Goal: Use online tool/utility: Utilize a website feature to perform a specific function

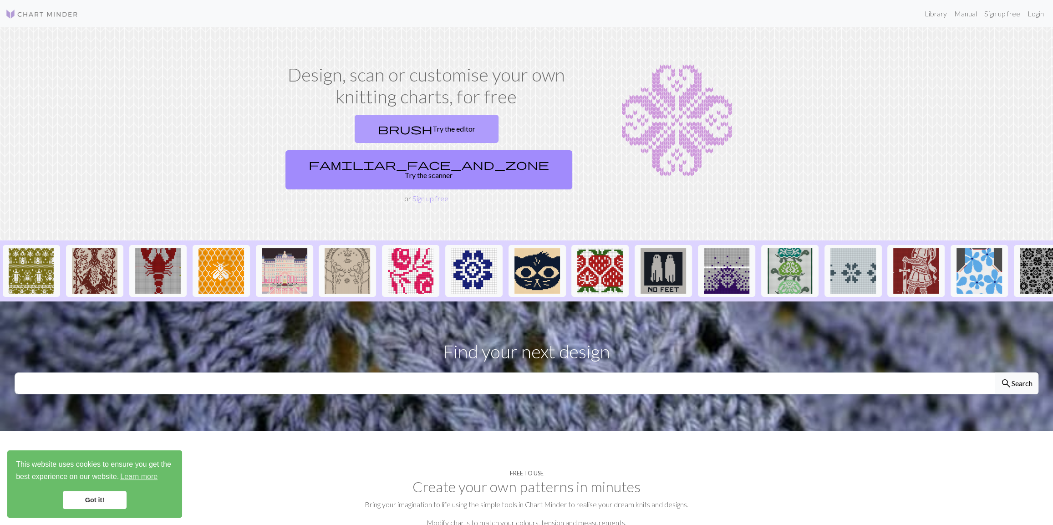
click at [355, 132] on link "brush Try the editor" at bounding box center [427, 129] width 144 height 28
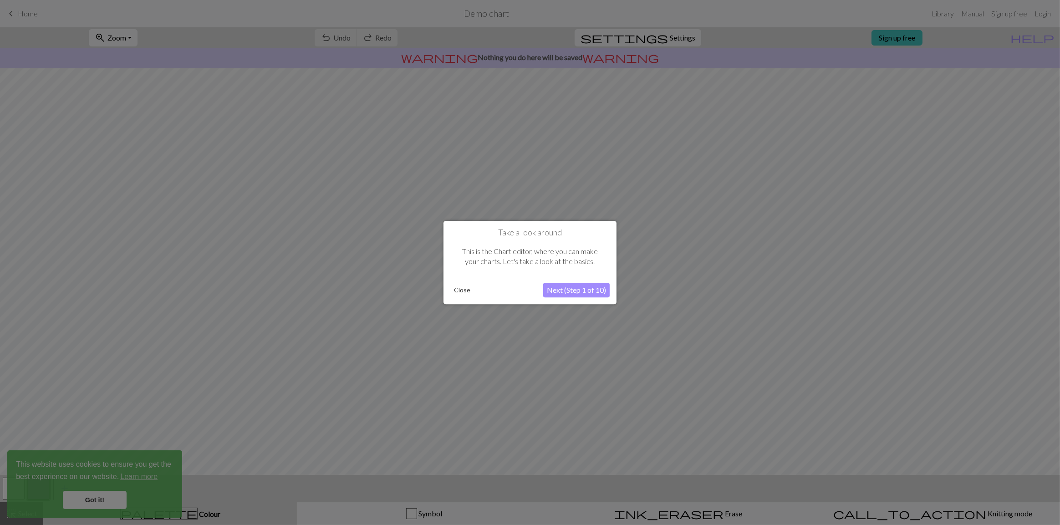
click at [458, 286] on button "Close" at bounding box center [462, 290] width 24 height 14
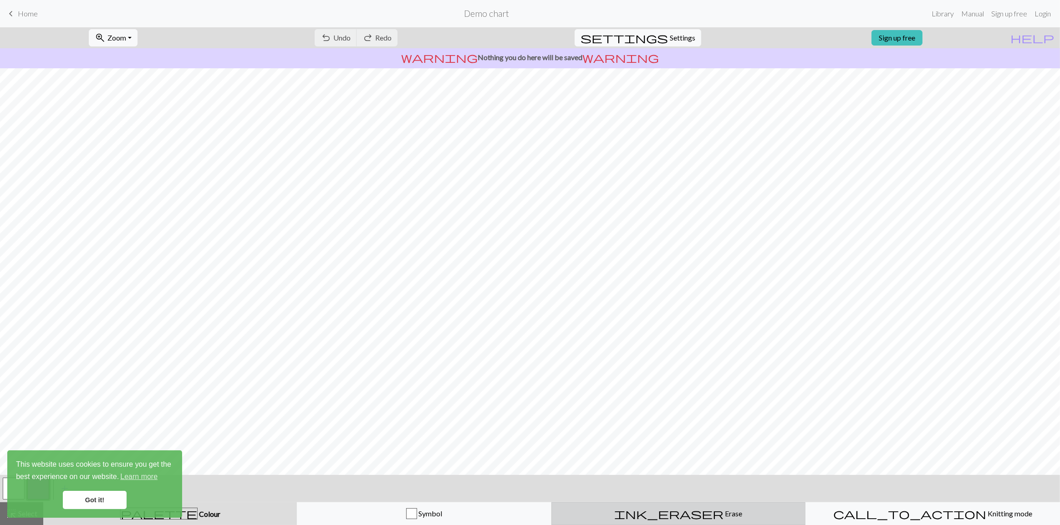
click at [724, 514] on span "Erase" at bounding box center [733, 513] width 19 height 9
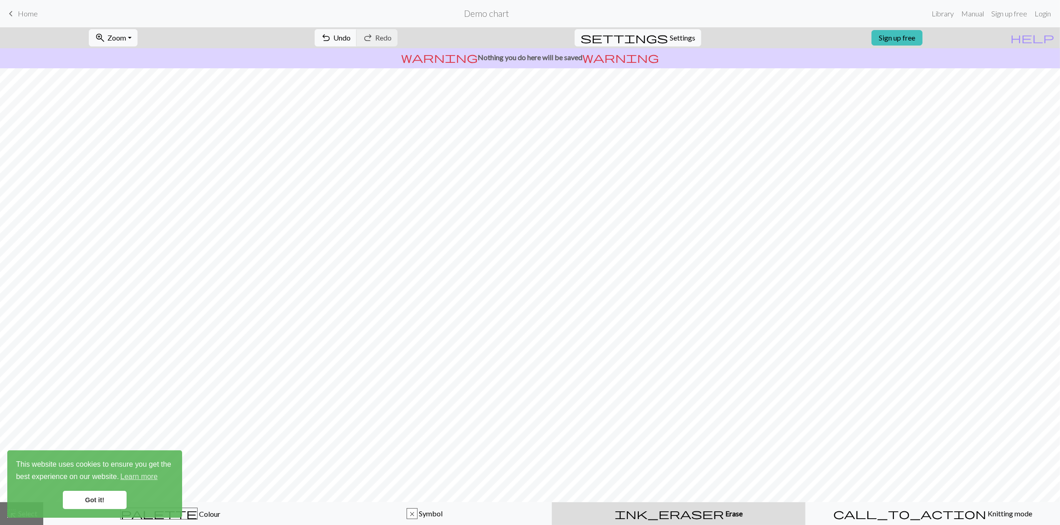
click at [106, 497] on link "Got it!" at bounding box center [95, 500] width 64 height 18
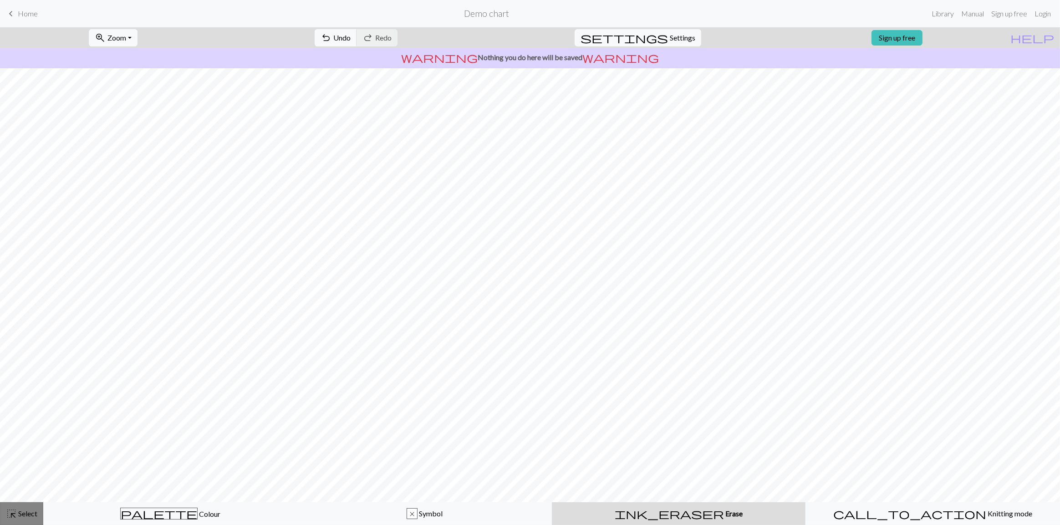
click at [29, 510] on span "Select" at bounding box center [27, 513] width 20 height 9
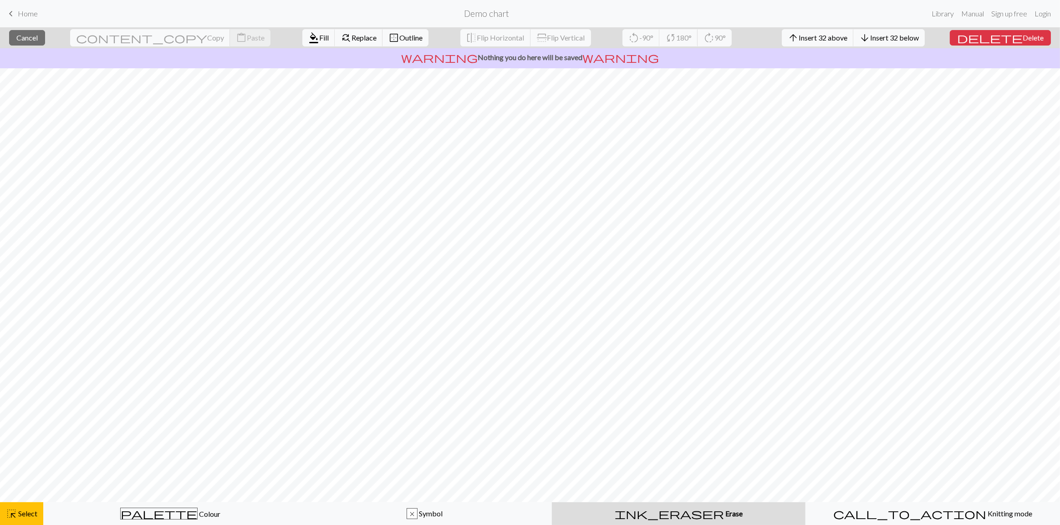
click at [661, 515] on div "ink_eraser Erase Erase" at bounding box center [678, 513] width 243 height 11
click at [662, 509] on div "ink_eraser Erase Erase" at bounding box center [678, 513] width 243 height 11
click at [724, 511] on span "Erase" at bounding box center [733, 513] width 19 height 9
click at [14, 508] on span "highlight_alt" at bounding box center [11, 513] width 11 height 13
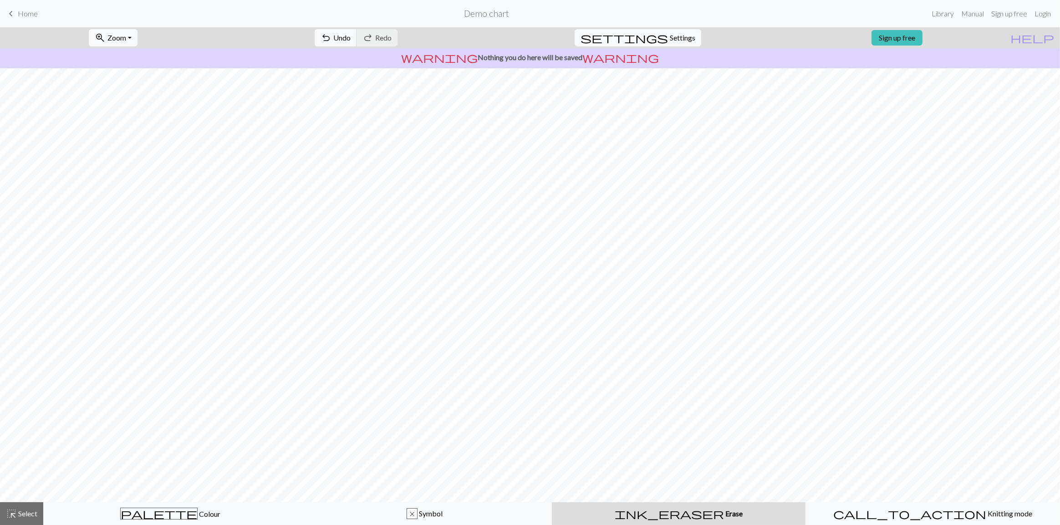
click at [663, 519] on button "ink_eraser Erase Erase" at bounding box center [679, 513] width 254 height 23
click at [357, 41] on button "undo Undo Undo" at bounding box center [336, 37] width 42 height 17
click at [371, 43] on div "undo Undo Undo redo Redo Redo" at bounding box center [356, 37] width 97 height 21
click at [351, 36] on span "Undo" at bounding box center [341, 37] width 17 height 9
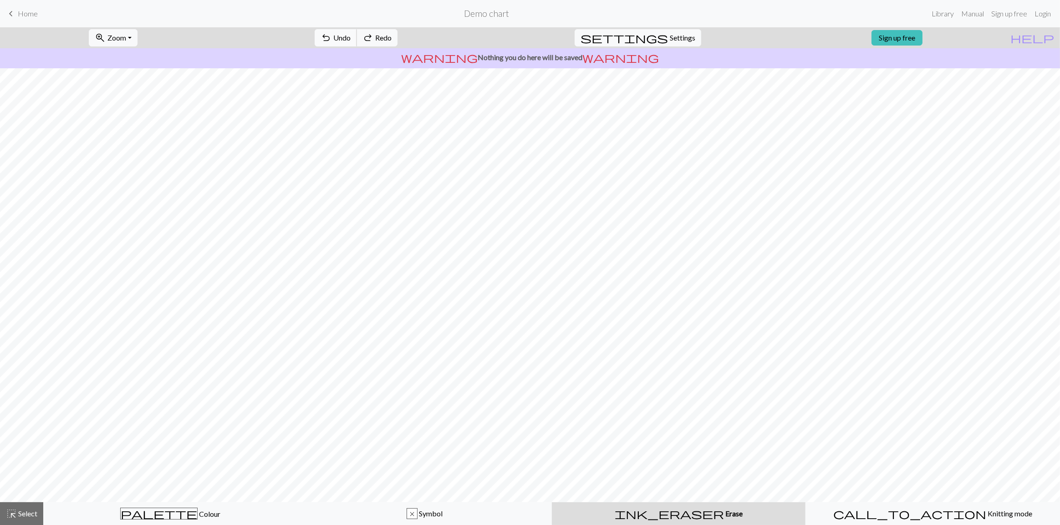
drag, startPoint x: 374, startPoint y: 36, endPoint x: 390, endPoint y: 36, distance: 16.4
click at [351, 36] on span "Undo" at bounding box center [341, 37] width 17 height 9
click at [656, 42] on span "settings" at bounding box center [623, 37] width 87 height 13
select select "aran"
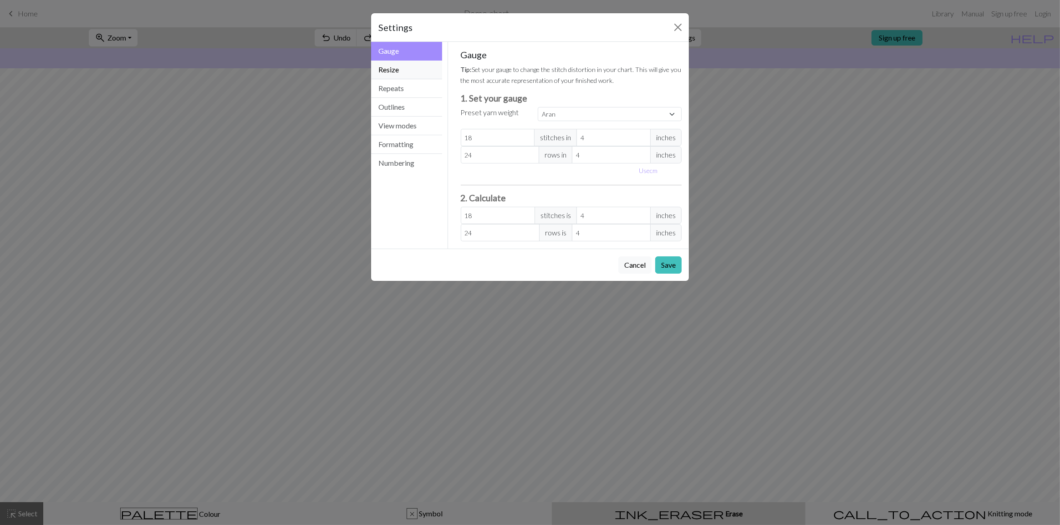
click at [407, 66] on button "Resize" at bounding box center [406, 70] width 71 height 19
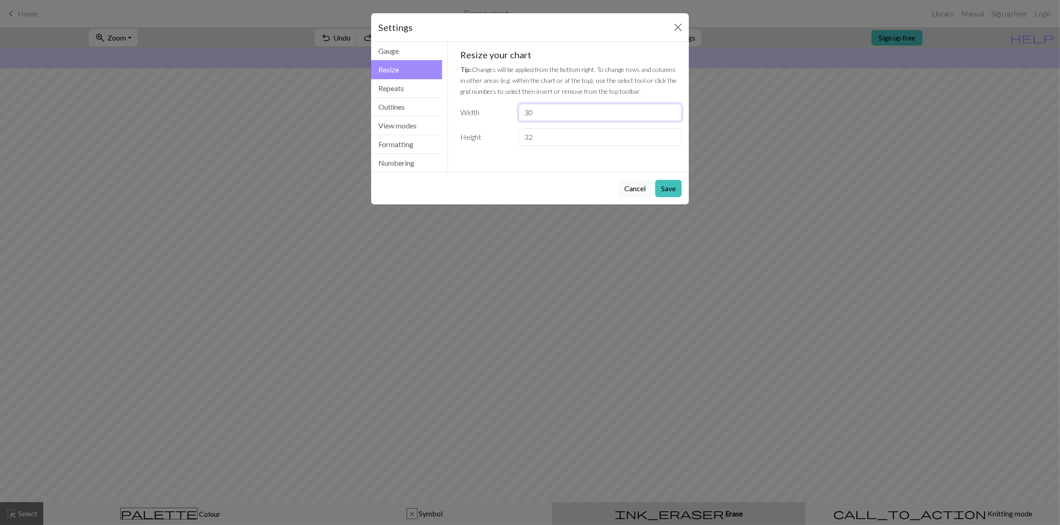
drag, startPoint x: 620, startPoint y: 115, endPoint x: 467, endPoint y: 112, distance: 153.0
click at [467, 112] on div "Width 30" at bounding box center [571, 112] width 232 height 17
type input "90"
drag, startPoint x: 549, startPoint y: 133, endPoint x: 503, endPoint y: 139, distance: 45.9
click at [503, 139] on div "Height 32" at bounding box center [571, 136] width 232 height 17
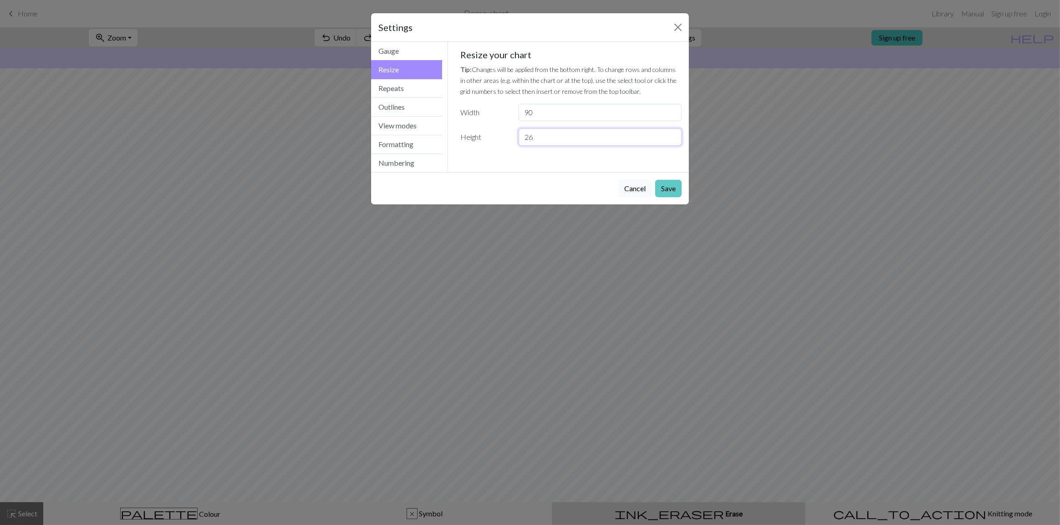
type input "26"
click at [665, 185] on button "Save" at bounding box center [668, 188] width 26 height 17
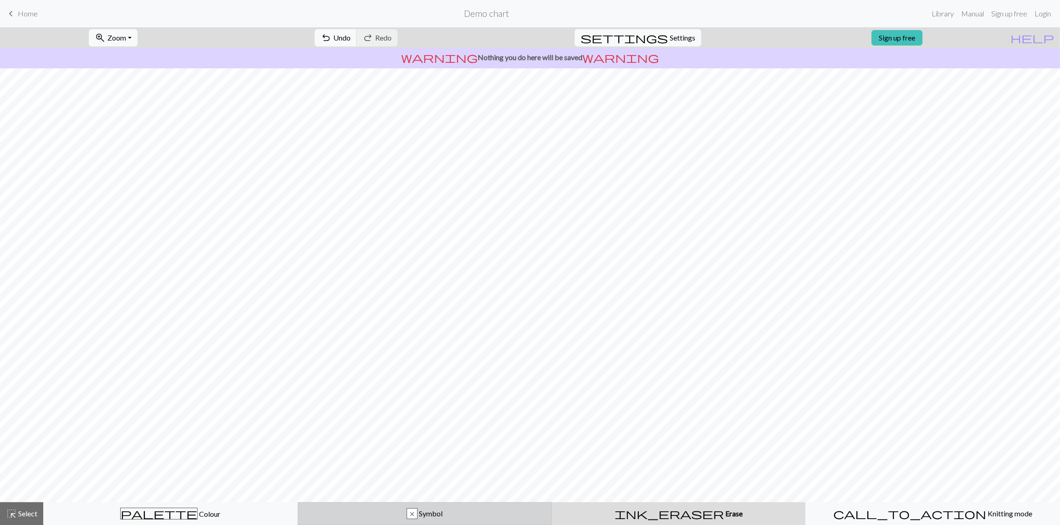
click at [408, 517] on div "x" at bounding box center [412, 514] width 10 height 11
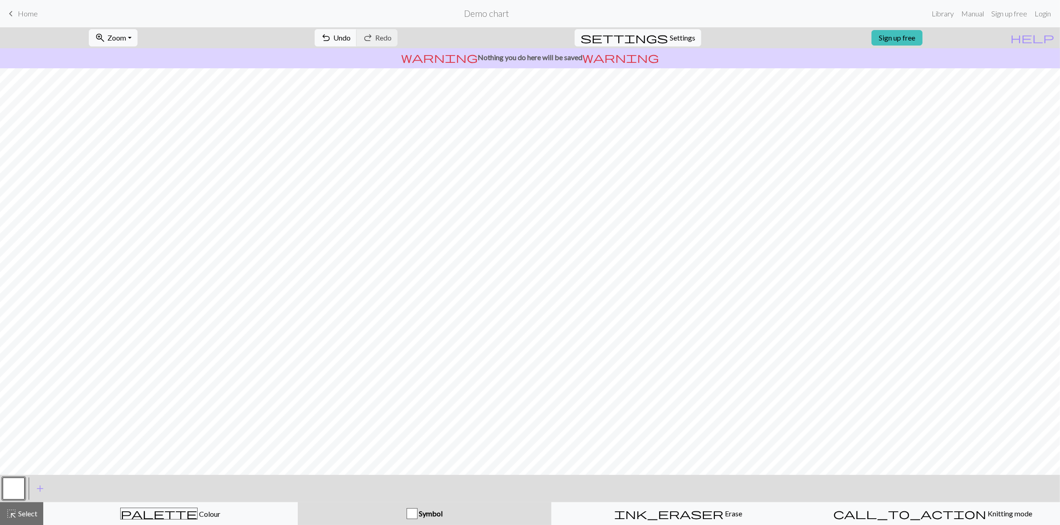
click at [400, 498] on div "< > add Add a symbol" at bounding box center [530, 488] width 1060 height 27
click at [423, 509] on span "Symbol" at bounding box center [429, 513] width 25 height 9
click at [413, 510] on div "button" at bounding box center [412, 513] width 11 height 11
click at [409, 510] on div "button" at bounding box center [412, 513] width 11 height 11
click at [18, 488] on button "button" at bounding box center [14, 489] width 22 height 22
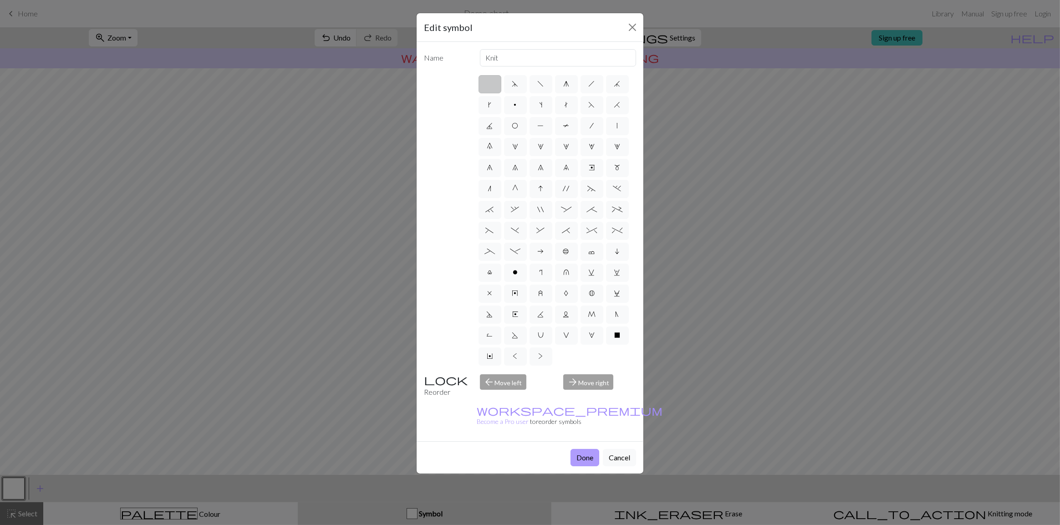
click at [588, 449] on button "Done" at bounding box center [584, 457] width 29 height 17
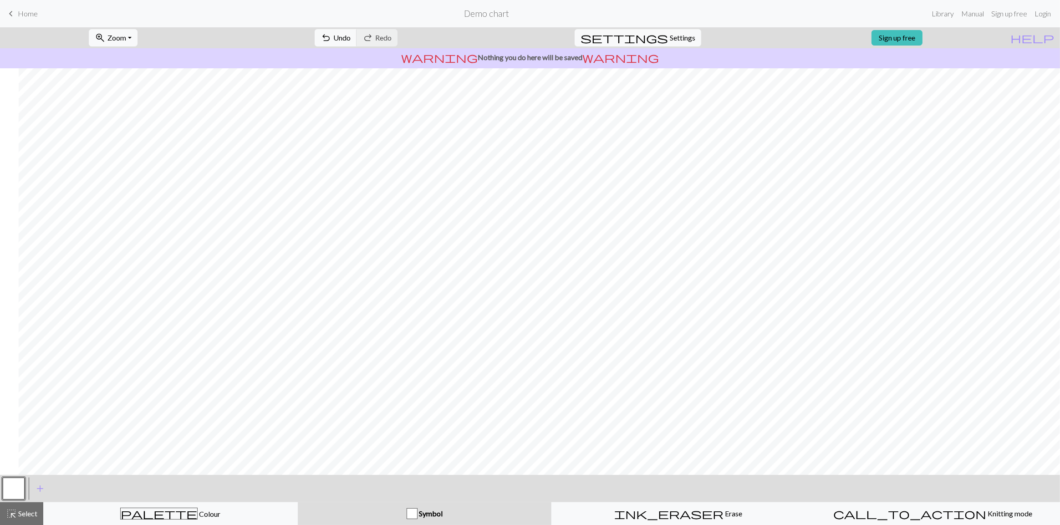
scroll to position [0, 86]
click at [246, 510] on div "palette Colour Colour" at bounding box center [170, 514] width 243 height 12
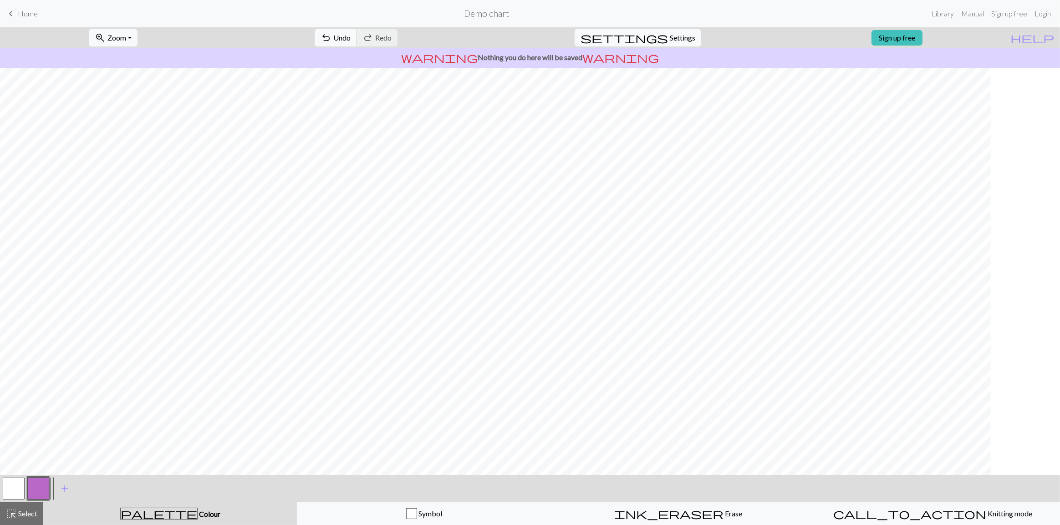
scroll to position [0, 10]
click at [23, 484] on button "button" at bounding box center [14, 489] width 22 height 22
click at [39, 486] on button "button" at bounding box center [38, 489] width 22 height 22
click at [40, 486] on button "button" at bounding box center [38, 489] width 22 height 22
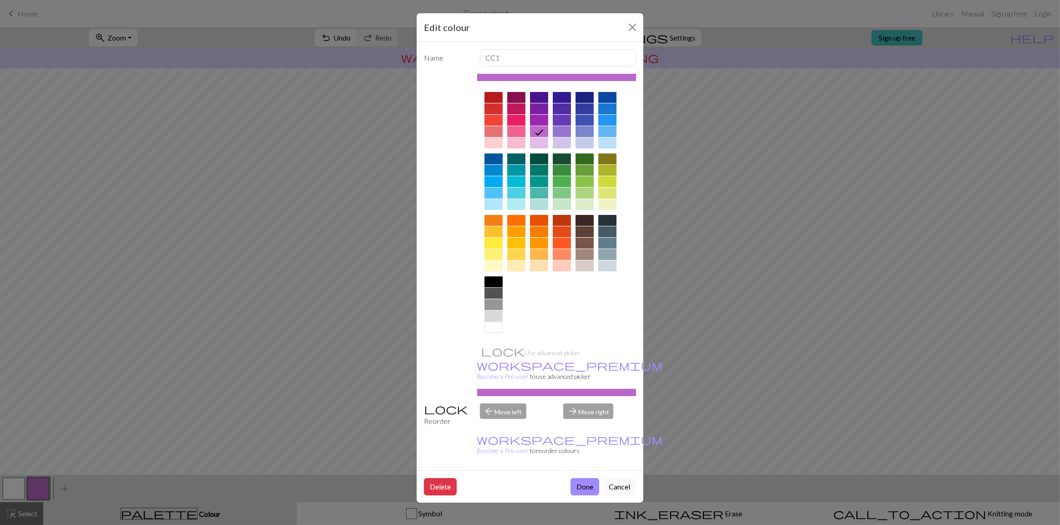
click at [494, 279] on div at bounding box center [493, 281] width 18 height 11
click at [492, 162] on div at bounding box center [493, 158] width 18 height 11
click at [581, 478] on button "Done" at bounding box center [584, 486] width 29 height 17
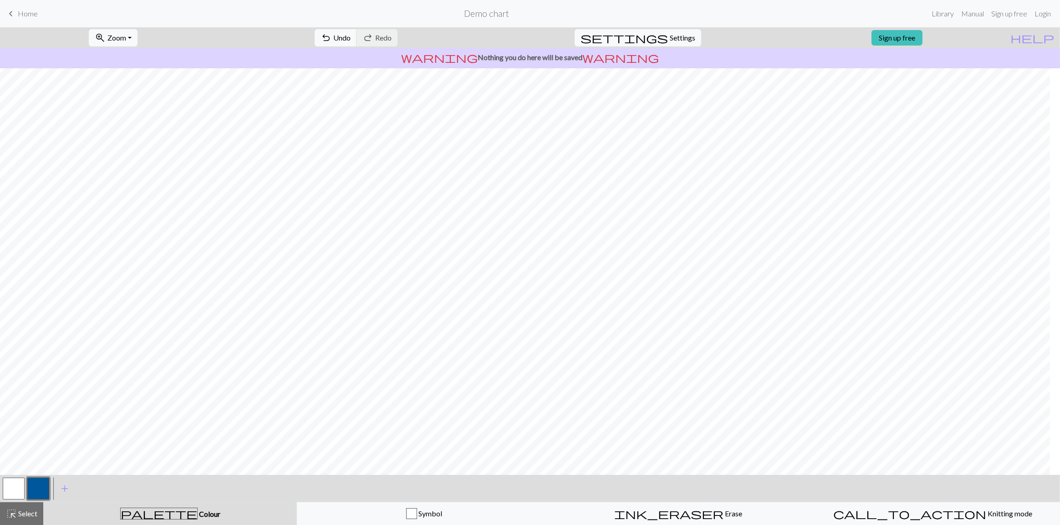
scroll to position [0, 0]
click at [18, 488] on button "button" at bounding box center [14, 489] width 22 height 22
click at [37, 491] on button "button" at bounding box center [38, 489] width 22 height 22
click at [357, 43] on button "undo Undo Undo" at bounding box center [336, 37] width 42 height 17
click at [357, 44] on button "undo Undo Undo" at bounding box center [336, 37] width 42 height 17
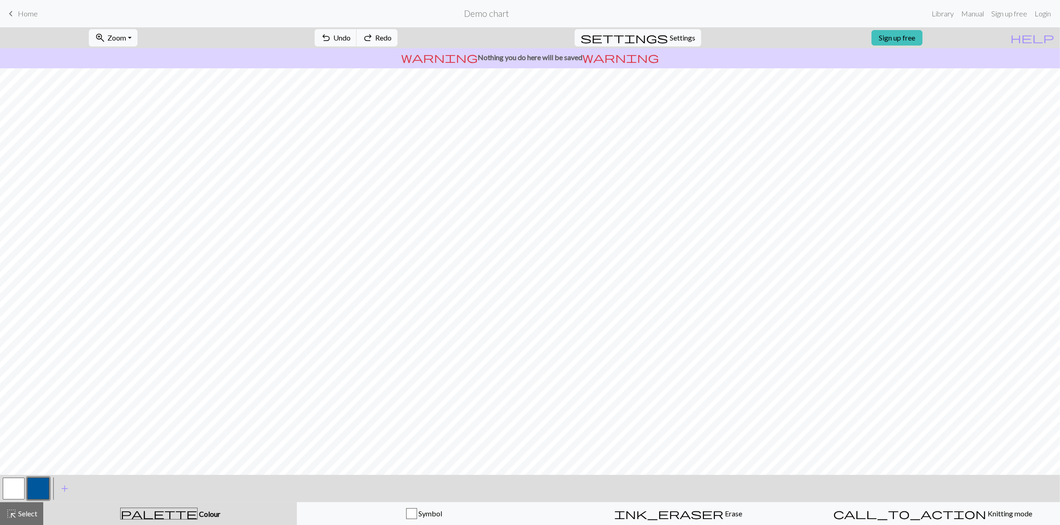
click at [392, 40] on span "Redo" at bounding box center [383, 37] width 16 height 9
click at [357, 42] on button "undo Undo Undo" at bounding box center [336, 37] width 42 height 17
drag, startPoint x: 388, startPoint y: 42, endPoint x: 405, endPoint y: 66, distance: 28.7
click at [357, 44] on button "undo Undo Undo" at bounding box center [336, 37] width 42 height 17
click at [351, 41] on span "Undo" at bounding box center [341, 37] width 17 height 9
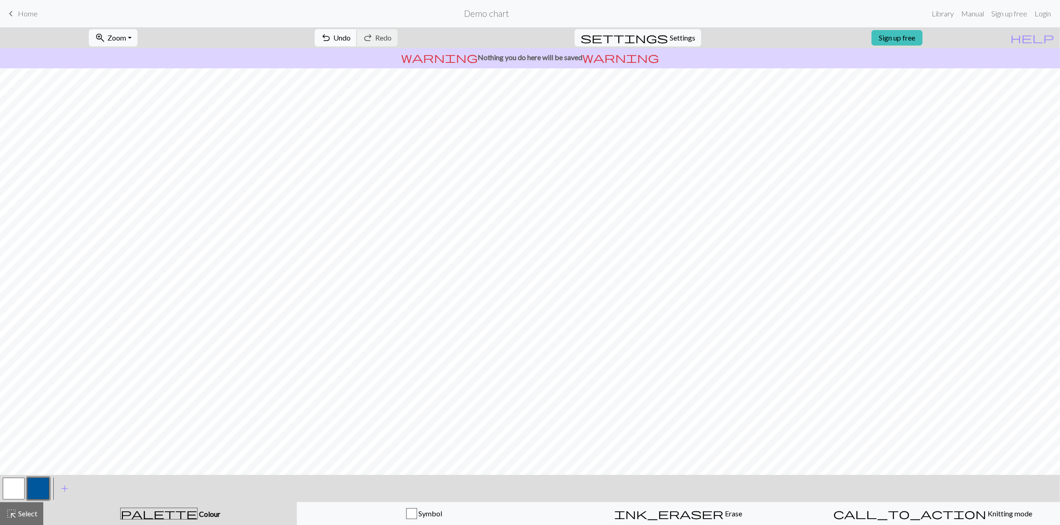
click at [331, 40] on span "undo" at bounding box center [325, 37] width 11 height 13
click at [16, 490] on button "button" at bounding box center [14, 489] width 22 height 22
click at [33, 488] on button "button" at bounding box center [38, 489] width 22 height 22
drag, startPoint x: 18, startPoint y: 484, endPoint x: 44, endPoint y: 469, distance: 30.4
click at [18, 484] on button "button" at bounding box center [14, 489] width 22 height 22
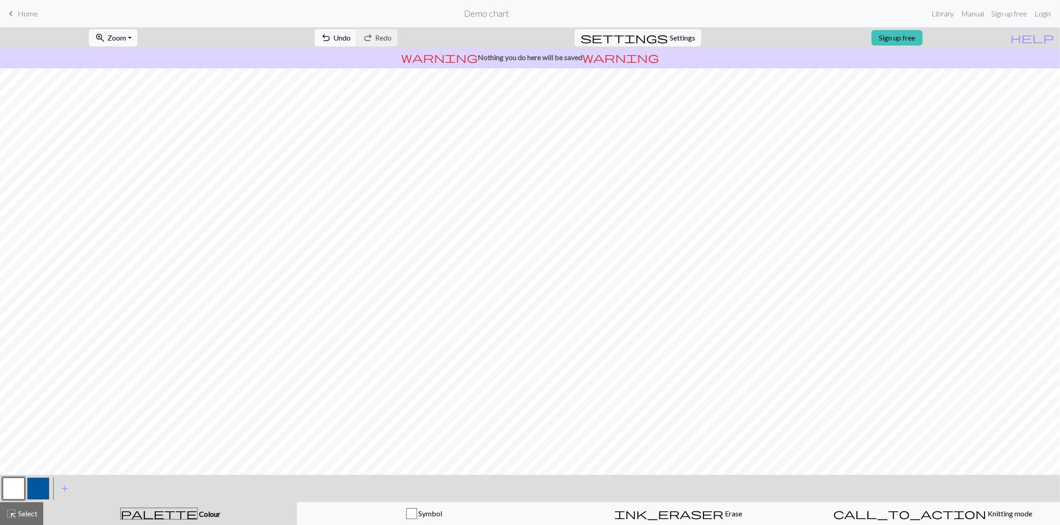
click at [39, 489] on button "button" at bounding box center [38, 489] width 22 height 22
click at [8, 487] on button "button" at bounding box center [14, 489] width 22 height 22
click at [44, 484] on button "button" at bounding box center [38, 489] width 22 height 22
click at [27, 484] on button "button" at bounding box center [38, 489] width 22 height 22
click at [14, 487] on div "Edit colour Name CC1 Use advanced picker workspace_premium Become a Pro user to…" at bounding box center [530, 262] width 1060 height 525
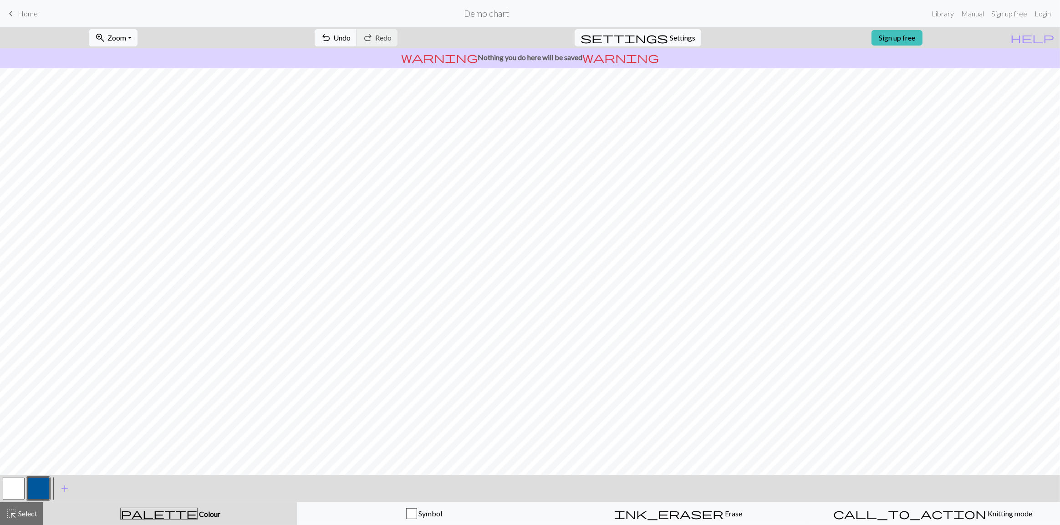
click at [10, 485] on button "button" at bounding box center [14, 489] width 22 height 22
click at [41, 487] on button "button" at bounding box center [38, 489] width 22 height 22
click at [9, 495] on button "button" at bounding box center [14, 489] width 22 height 22
click at [29, 487] on button "button" at bounding box center [38, 489] width 22 height 22
click at [13, 485] on button "button" at bounding box center [14, 489] width 22 height 22
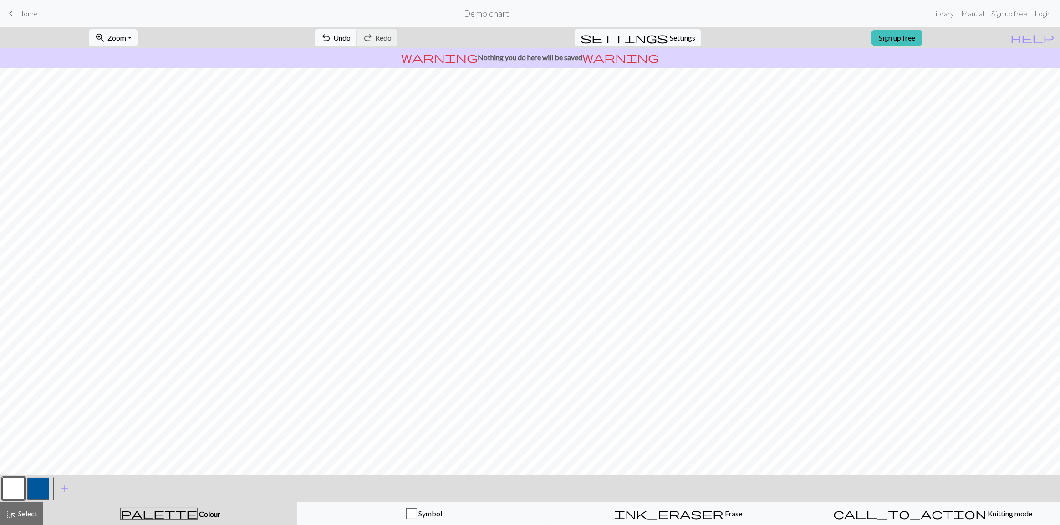
click at [36, 490] on button "button" at bounding box center [38, 489] width 22 height 22
click at [677, 37] on span "Settings" at bounding box center [682, 37] width 25 height 11
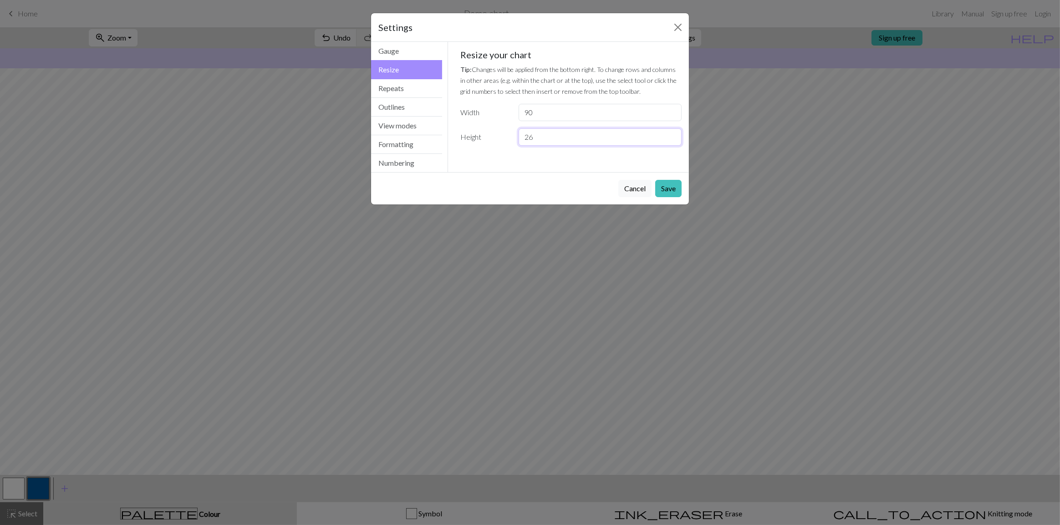
click at [671, 142] on input "26" at bounding box center [600, 136] width 163 height 17
type input "25"
click at [674, 138] on input "25" at bounding box center [600, 136] width 163 height 17
click at [673, 188] on button "Save" at bounding box center [668, 188] width 26 height 17
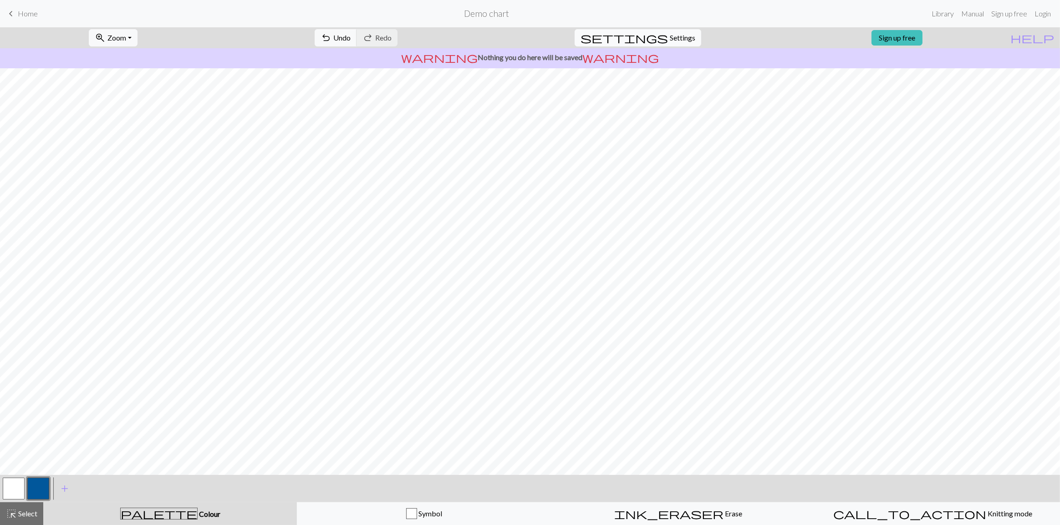
click at [670, 41] on span "Settings" at bounding box center [682, 37] width 25 height 11
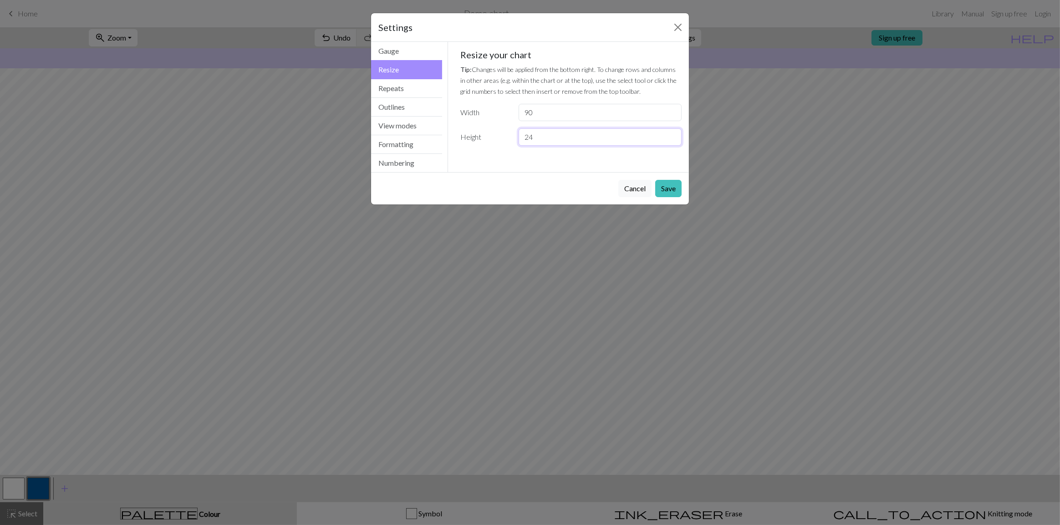
type input "24"
click at [673, 140] on input "24" at bounding box center [600, 136] width 163 height 17
click at [670, 188] on button "Save" at bounding box center [668, 188] width 26 height 17
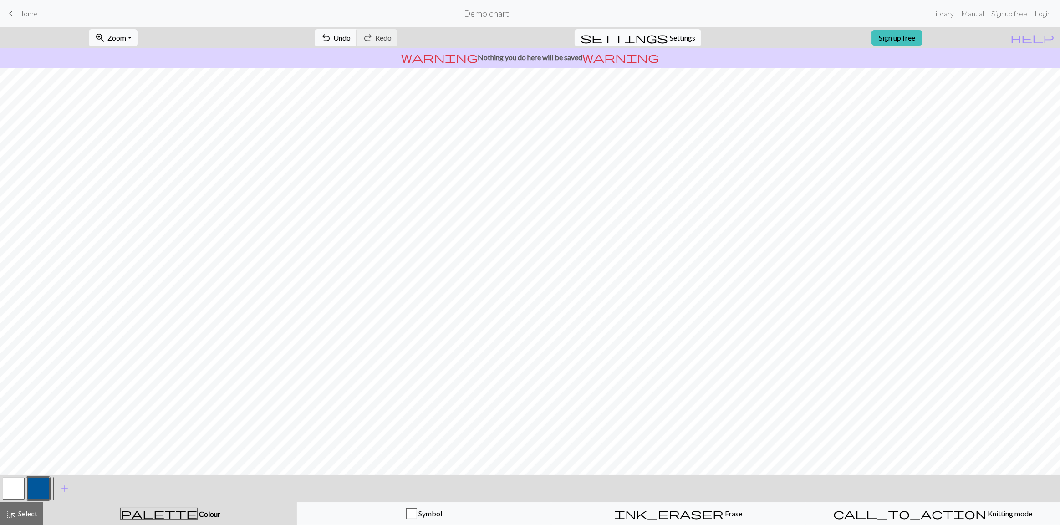
click at [662, 43] on button "settings Settings" at bounding box center [638, 37] width 127 height 17
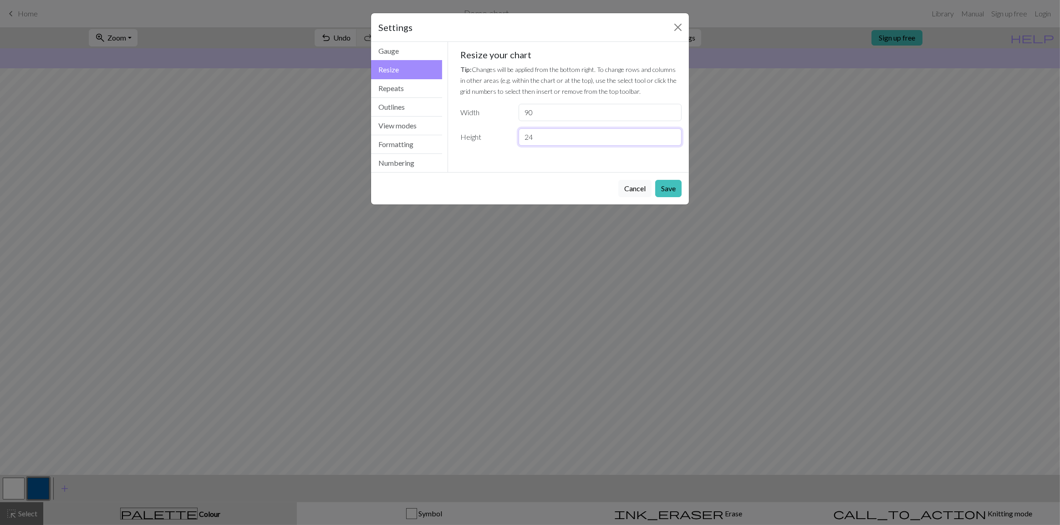
click at [656, 143] on input "24" at bounding box center [600, 136] width 163 height 17
click at [672, 138] on input "23" at bounding box center [600, 136] width 163 height 17
click at [672, 139] on input "22" at bounding box center [600, 136] width 163 height 17
type input "23"
click at [674, 134] on input "23" at bounding box center [600, 136] width 163 height 17
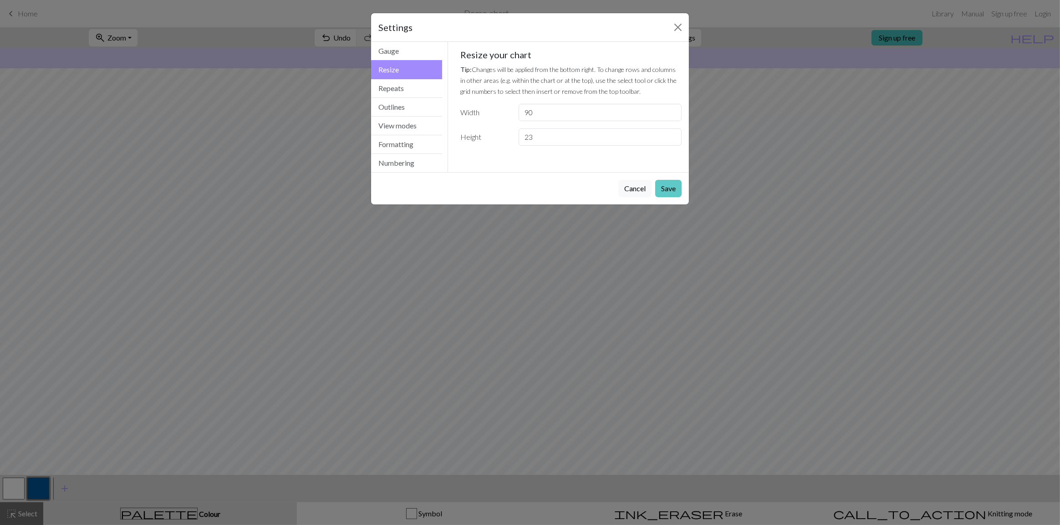
click at [671, 188] on button "Save" at bounding box center [668, 188] width 26 height 17
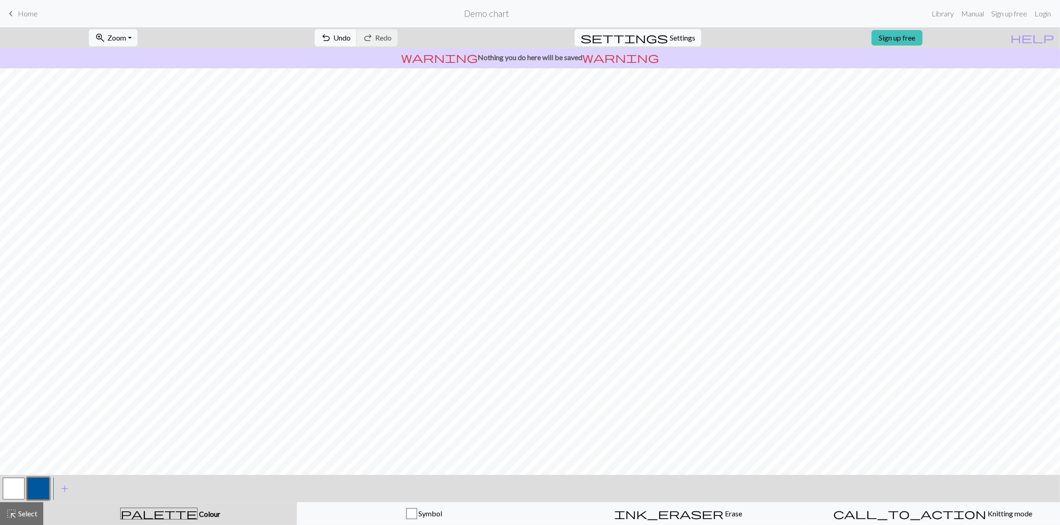
click at [675, 43] on button "settings Settings" at bounding box center [638, 37] width 127 height 17
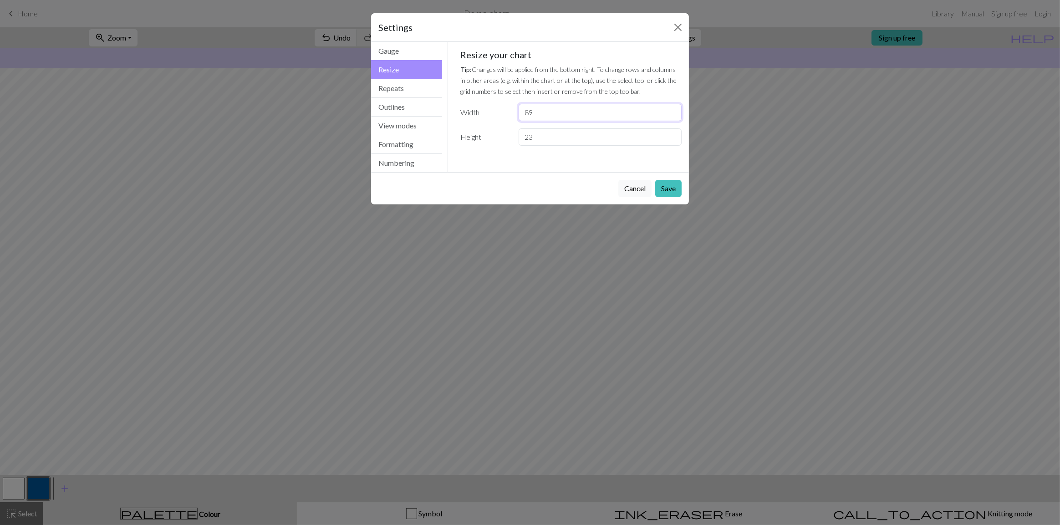
click at [674, 116] on input "89" at bounding box center [600, 112] width 163 height 17
click at [674, 116] on input "88" at bounding box center [600, 112] width 163 height 17
click at [674, 116] on input "87" at bounding box center [600, 112] width 163 height 17
click at [674, 116] on input "86" at bounding box center [600, 112] width 163 height 17
click at [674, 116] on input "85" at bounding box center [600, 112] width 163 height 17
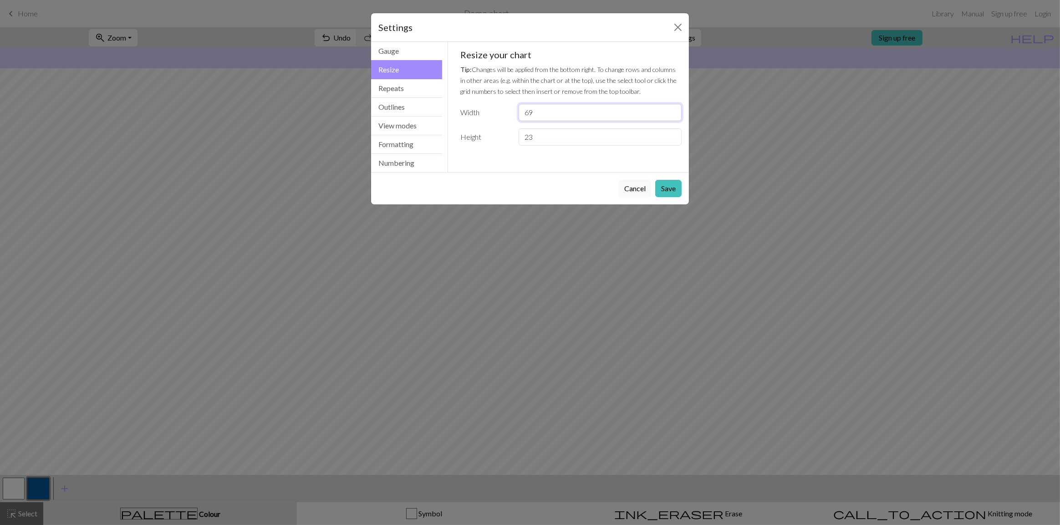
type input "69"
click at [674, 116] on input "69" at bounding box center [600, 112] width 163 height 17
click at [670, 184] on button "Save" at bounding box center [668, 188] width 26 height 17
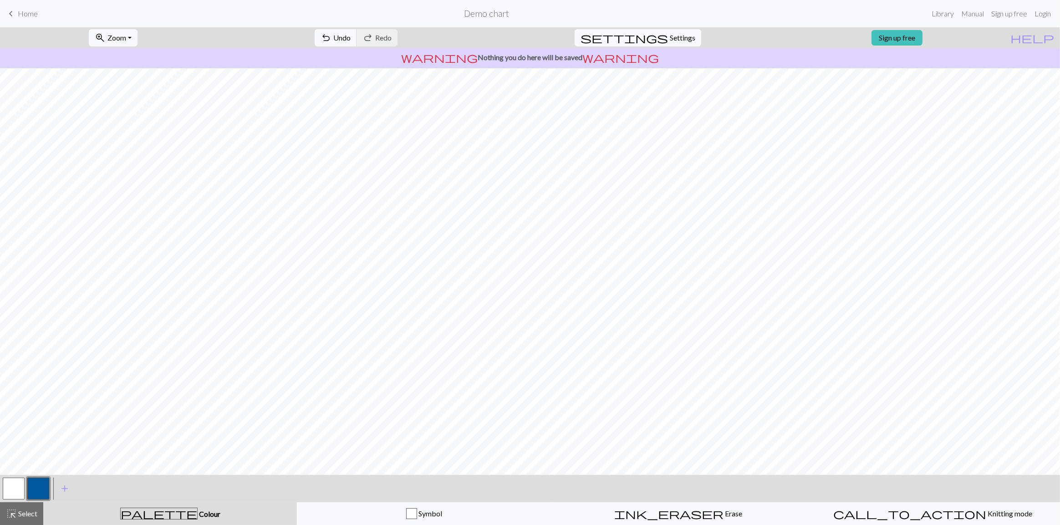
click at [670, 43] on span "Settings" at bounding box center [682, 37] width 25 height 11
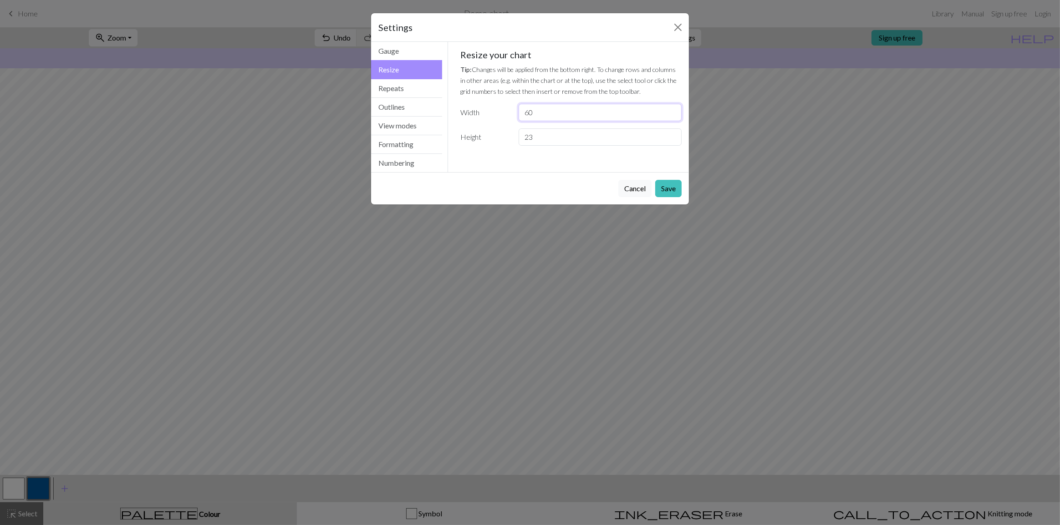
type input "60"
click at [673, 115] on input "60" at bounding box center [600, 112] width 163 height 17
click at [666, 184] on button "Save" at bounding box center [668, 188] width 26 height 17
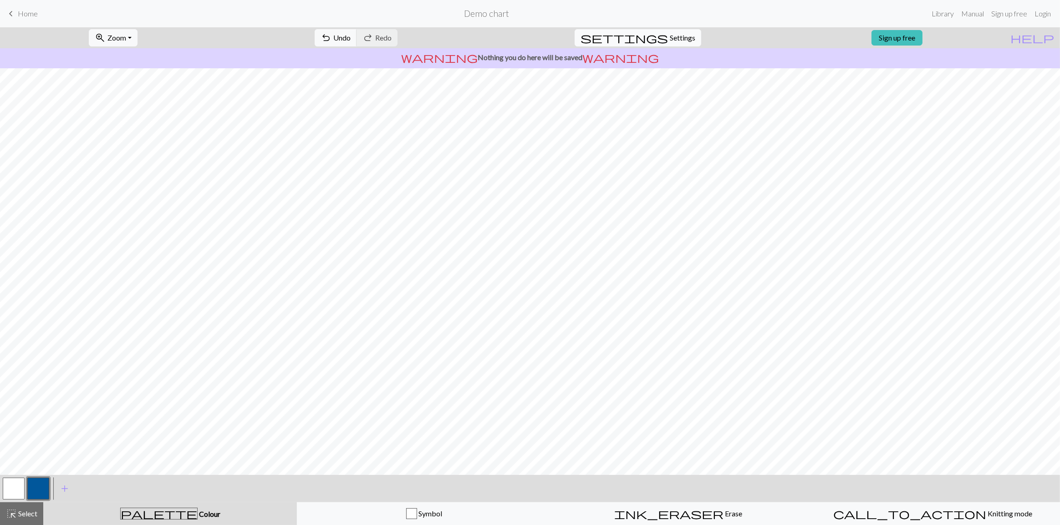
click at [687, 44] on button "settings Settings" at bounding box center [638, 37] width 127 height 17
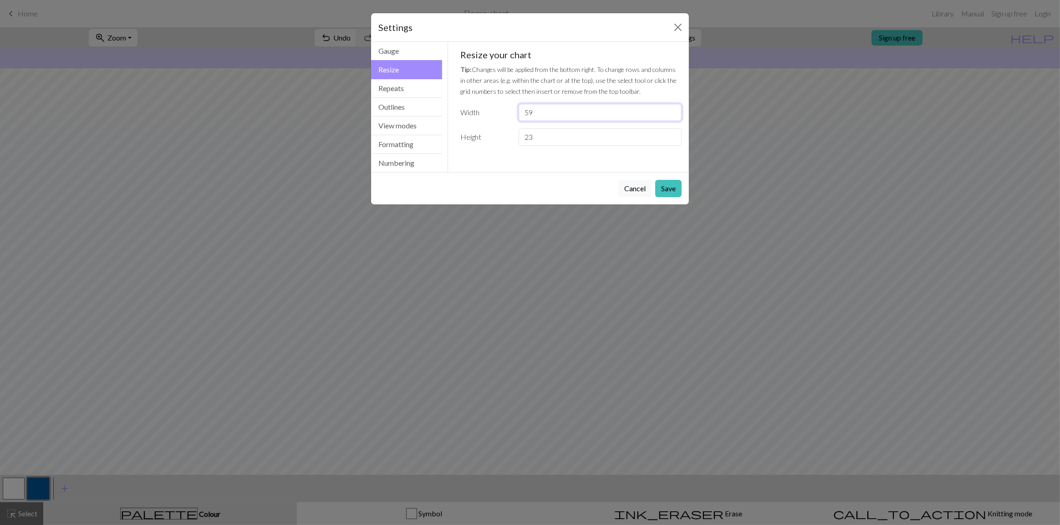
click at [674, 116] on input "59" at bounding box center [600, 112] width 163 height 17
click at [674, 116] on input "58" at bounding box center [600, 112] width 163 height 17
click at [674, 116] on input "57" at bounding box center [600, 112] width 163 height 17
click at [674, 116] on input "56" at bounding box center [600, 112] width 163 height 17
type input "55"
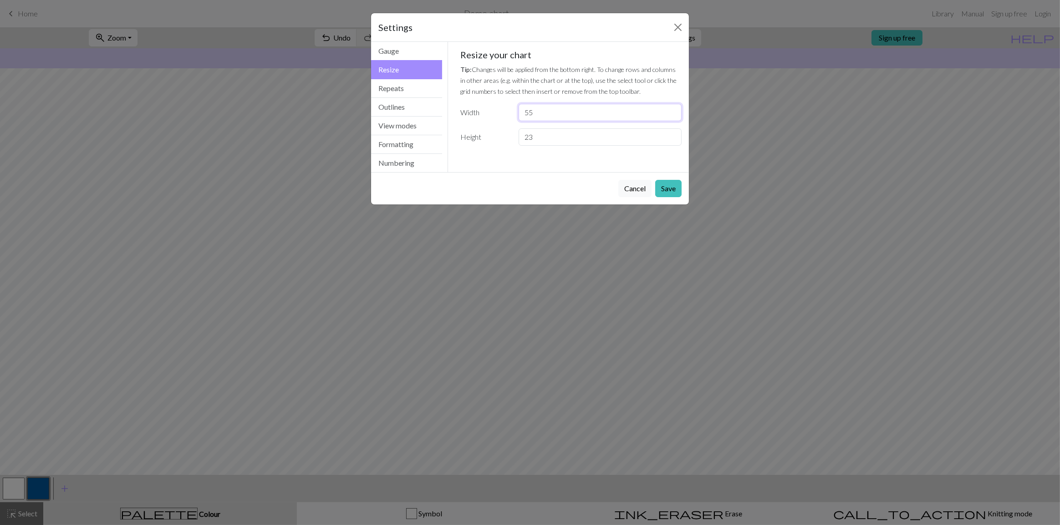
click at [674, 116] on input "55" at bounding box center [600, 112] width 163 height 17
click at [668, 183] on button "Save" at bounding box center [668, 188] width 26 height 17
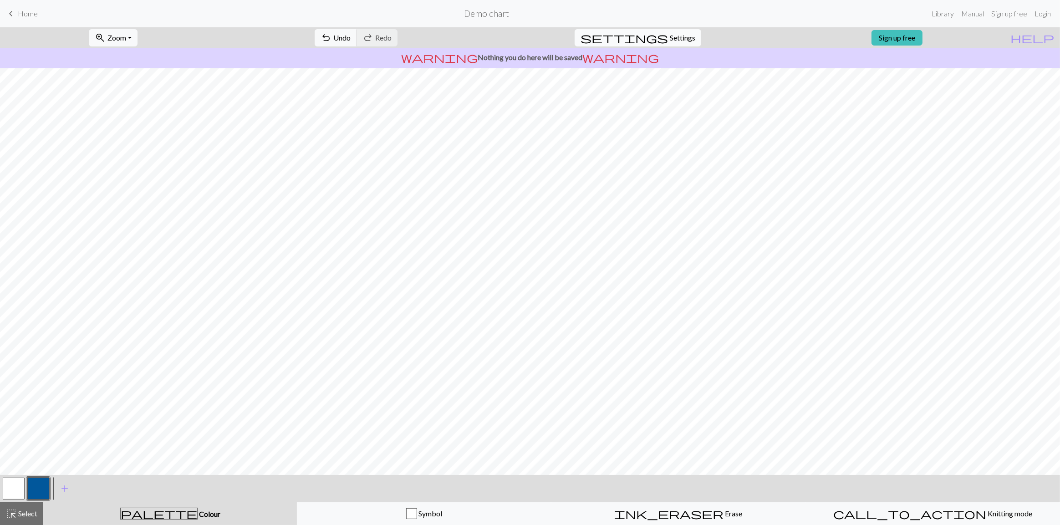
click at [660, 41] on button "settings Settings" at bounding box center [638, 37] width 127 height 17
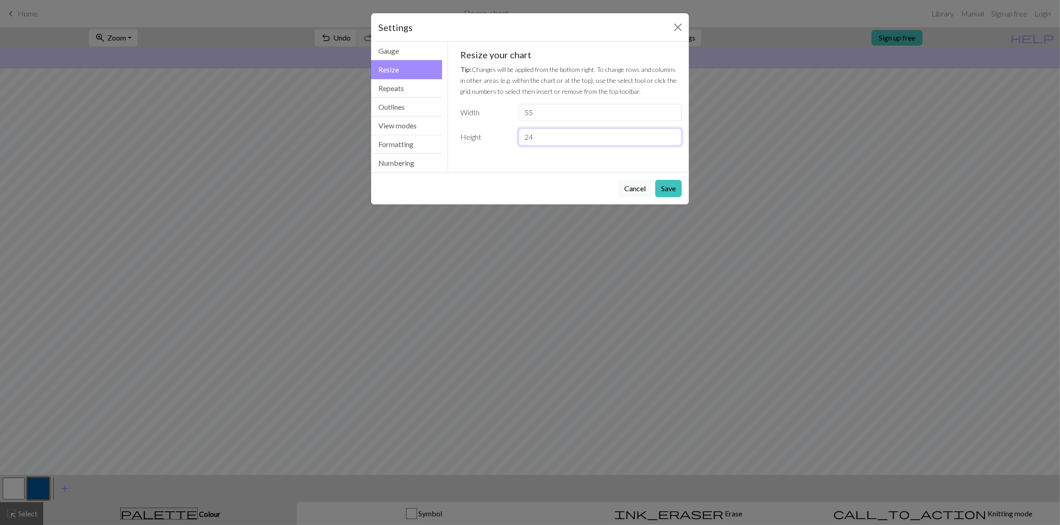
click at [671, 134] on input "24" at bounding box center [600, 136] width 163 height 17
click at [671, 134] on input "25" at bounding box center [600, 136] width 163 height 17
type input "26"
click at [670, 134] on input "26" at bounding box center [600, 136] width 163 height 17
click at [669, 189] on button "Save" at bounding box center [668, 188] width 26 height 17
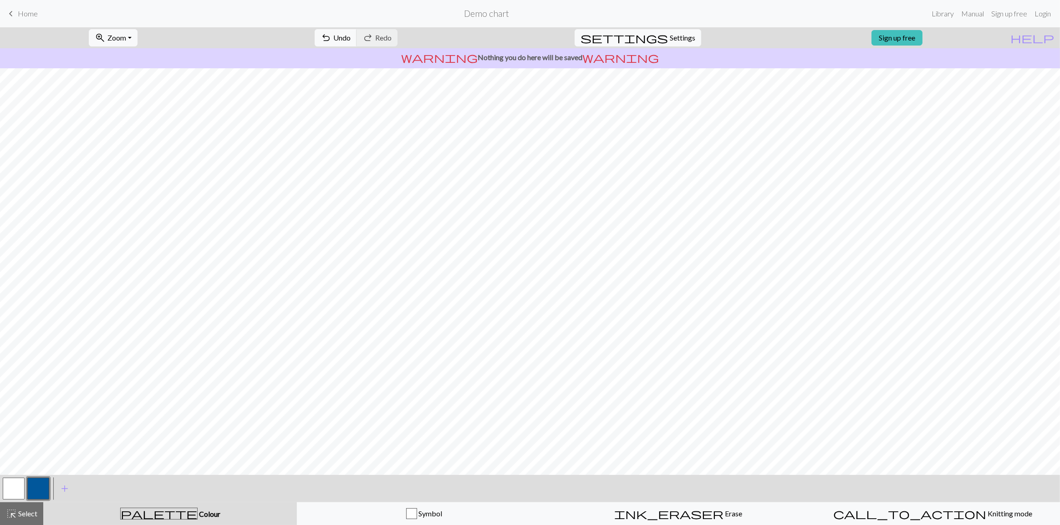
click at [5, 491] on button "button" at bounding box center [14, 489] width 22 height 22
click at [39, 484] on button "button" at bounding box center [38, 489] width 22 height 22
click at [23, 488] on button "button" at bounding box center [14, 489] width 22 height 22
click at [45, 489] on button "button" at bounding box center [38, 489] width 22 height 22
click at [17, 495] on button "button" at bounding box center [14, 489] width 22 height 22
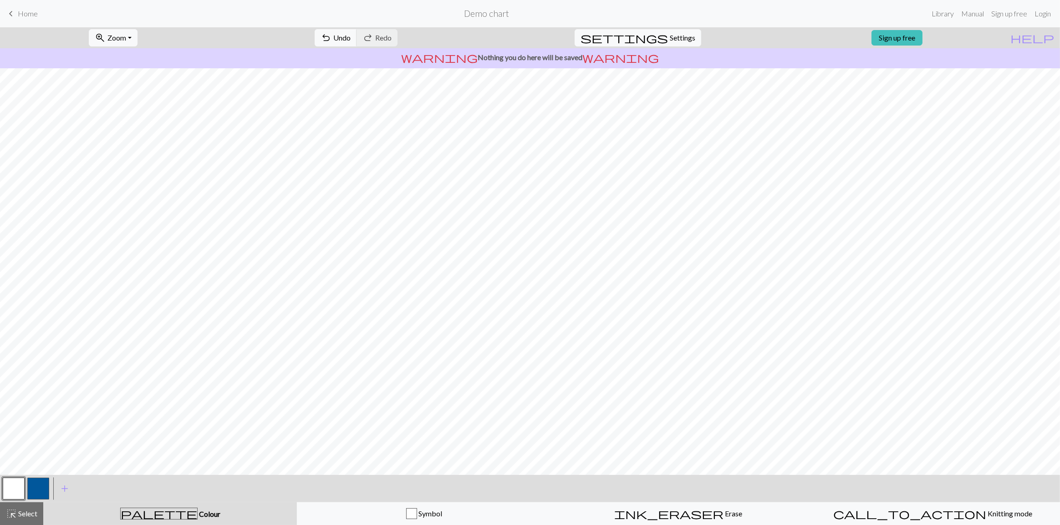
click at [36, 480] on button "button" at bounding box center [38, 489] width 22 height 22
click at [6, 487] on button "button" at bounding box center [14, 489] width 22 height 22
click at [41, 493] on button "button" at bounding box center [38, 489] width 22 height 22
click at [43, 490] on button "button" at bounding box center [38, 489] width 22 height 22
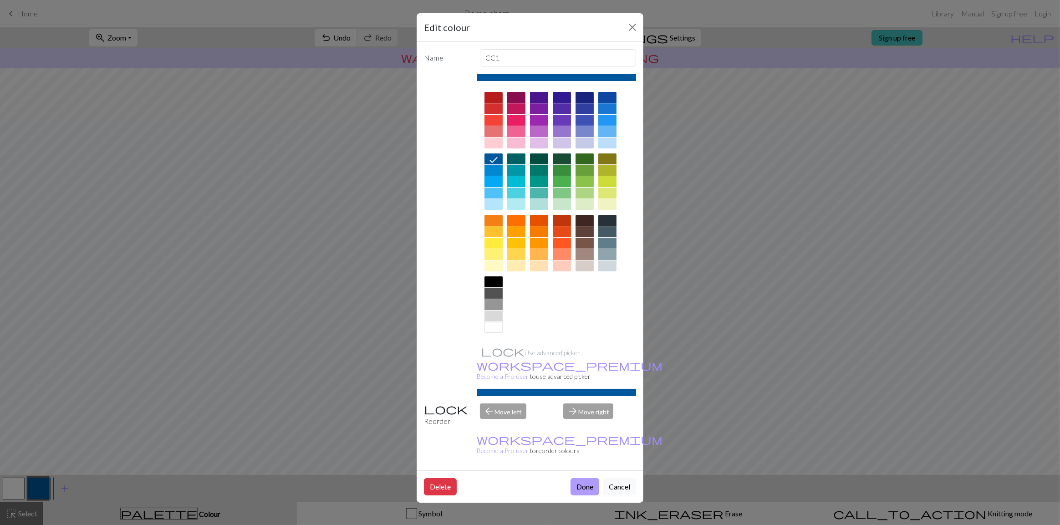
click at [580, 478] on button "Done" at bounding box center [584, 486] width 29 height 17
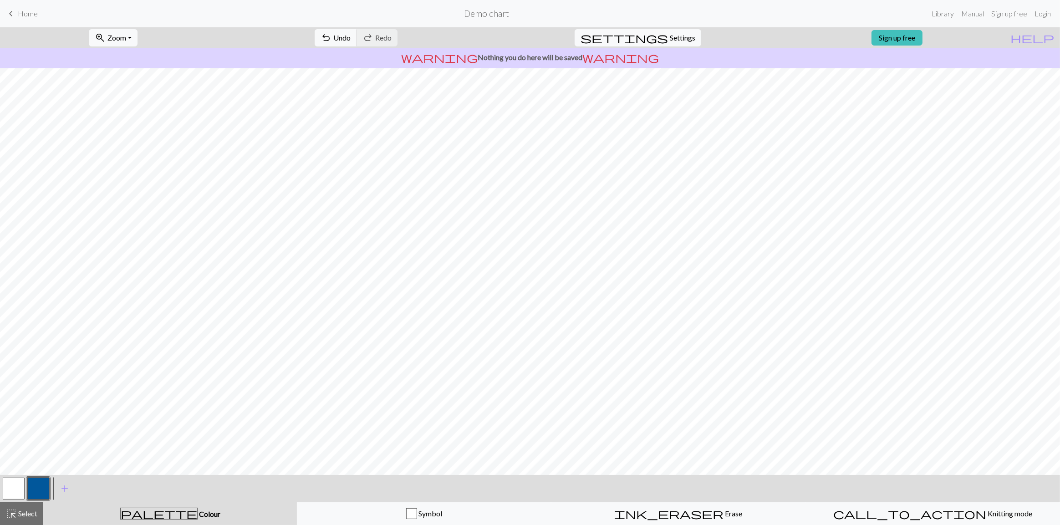
click at [32, 485] on button "button" at bounding box center [38, 489] width 22 height 22
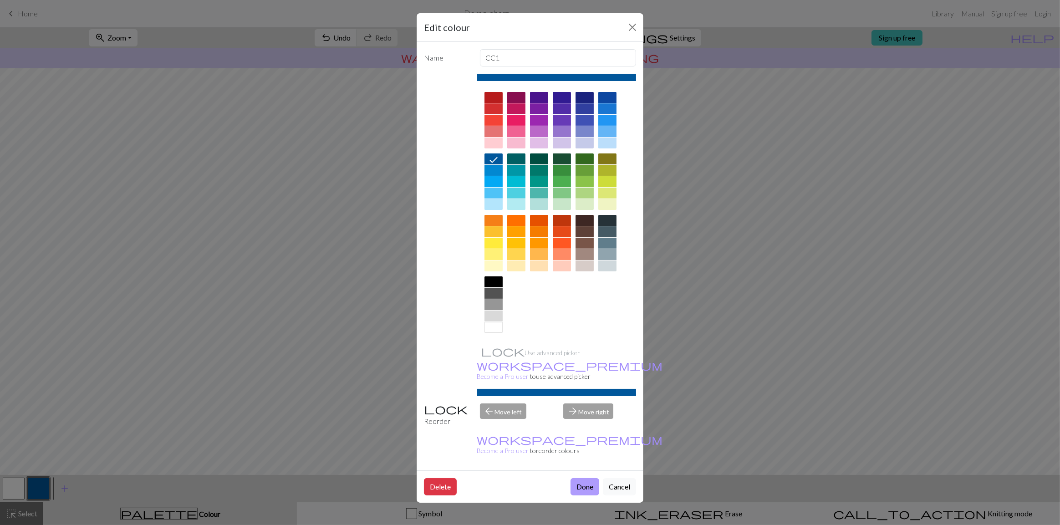
click at [592, 478] on button "Done" at bounding box center [584, 486] width 29 height 17
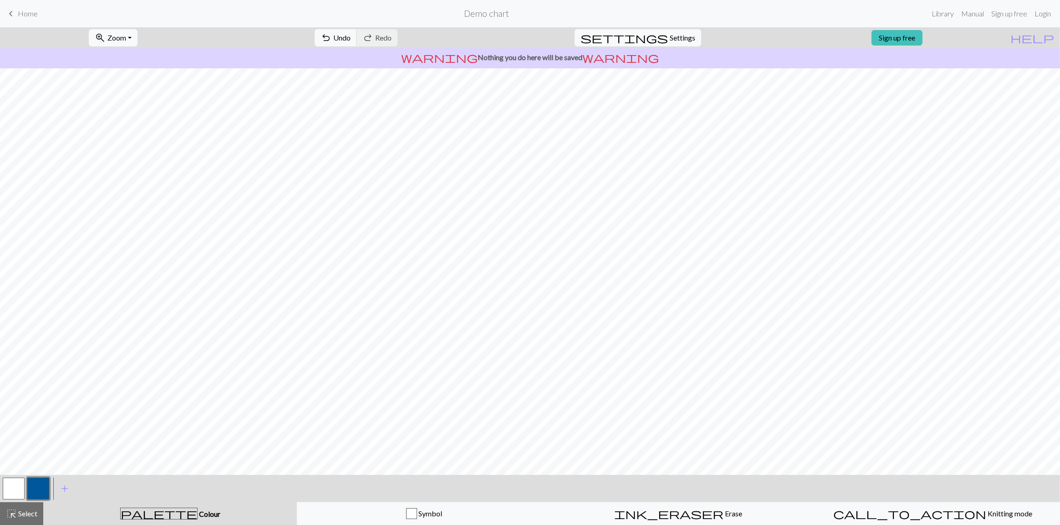
click at [17, 487] on button "button" at bounding box center [14, 489] width 22 height 22
click at [42, 485] on button "button" at bounding box center [38, 489] width 22 height 22
click at [26, 488] on div at bounding box center [38, 488] width 25 height 25
click at [22, 487] on button "button" at bounding box center [14, 489] width 22 height 22
drag, startPoint x: 35, startPoint y: 484, endPoint x: 70, endPoint y: 478, distance: 35.7
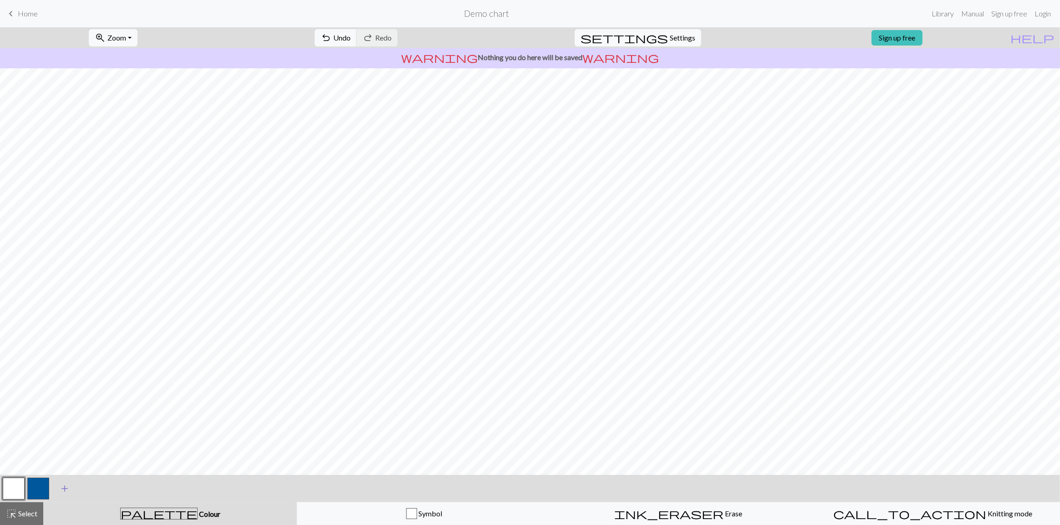
click at [36, 484] on button "button" at bounding box center [38, 489] width 22 height 22
click at [5, 485] on button "button" at bounding box center [14, 489] width 22 height 22
click at [37, 487] on button "button" at bounding box center [38, 489] width 22 height 22
click at [32, 485] on button "button" at bounding box center [38, 489] width 22 height 22
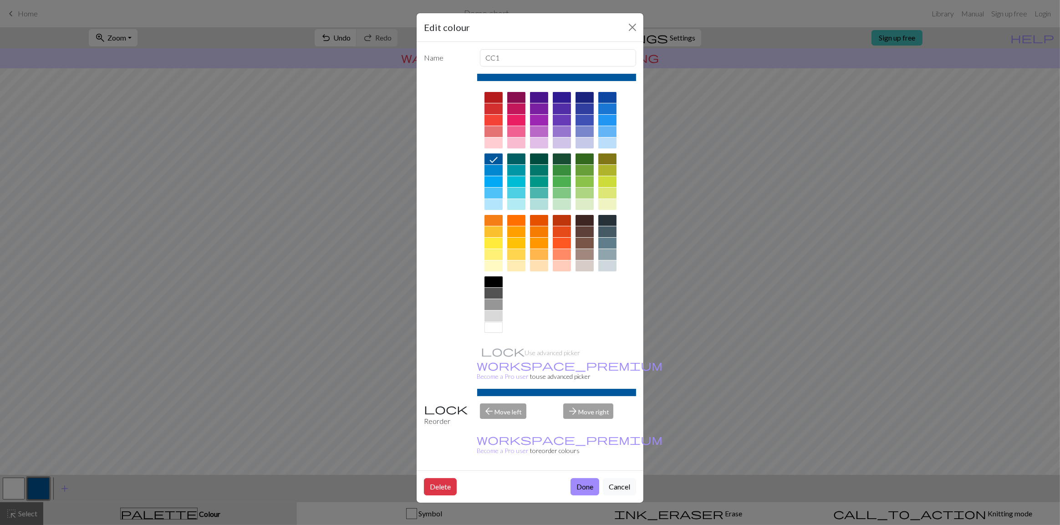
click at [514, 220] on div at bounding box center [516, 220] width 18 height 11
click at [583, 478] on button "Done" at bounding box center [584, 486] width 29 height 17
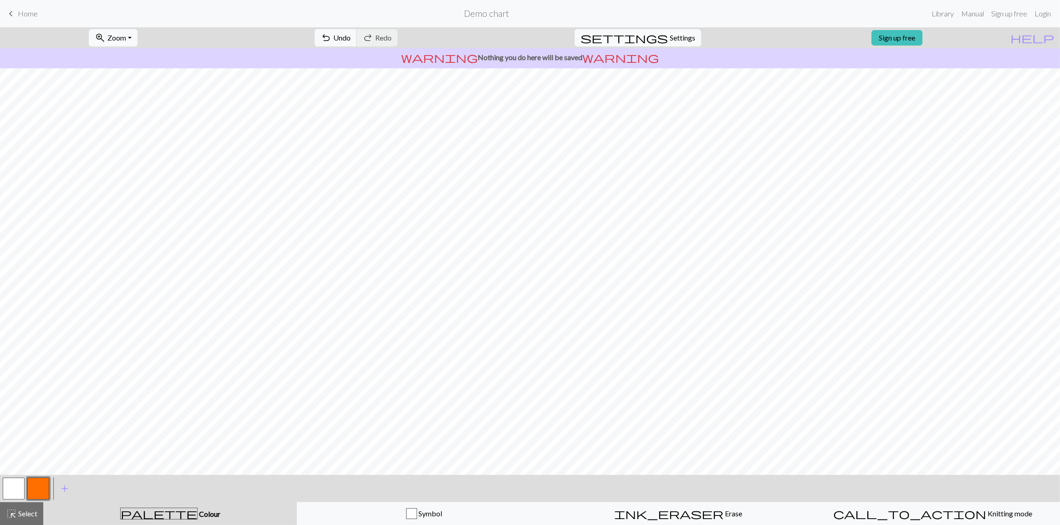
click at [36, 484] on button "button" at bounding box center [38, 489] width 22 height 22
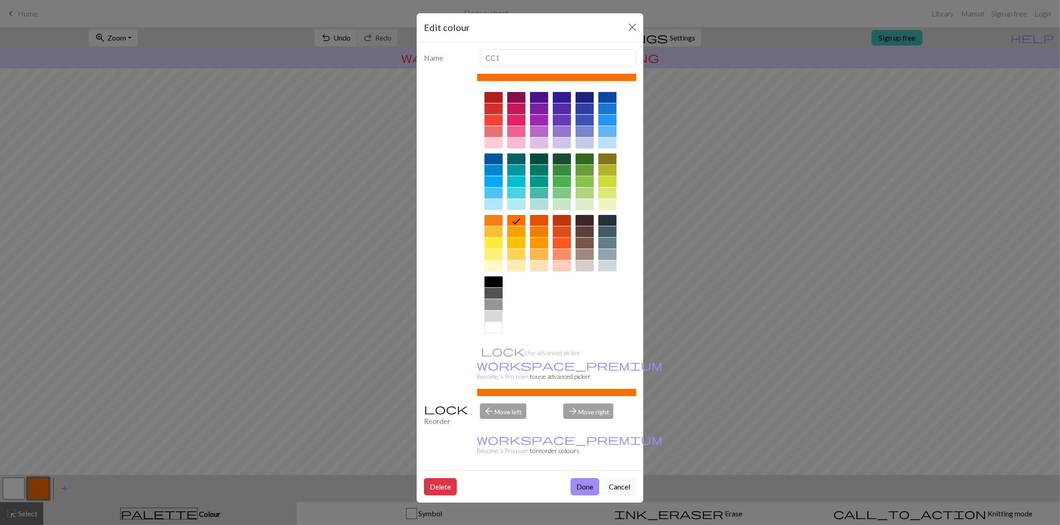
click at [515, 156] on div at bounding box center [516, 158] width 18 height 11
click at [587, 478] on button "Done" at bounding box center [584, 486] width 29 height 17
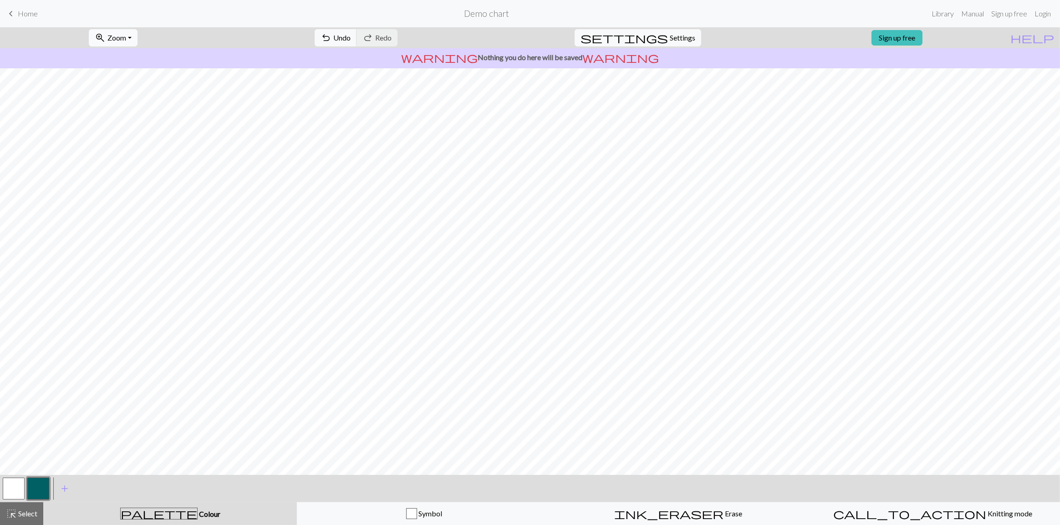
click at [128, 31] on button "zoom_in Zoom Zoom" at bounding box center [113, 37] width 49 height 17
click at [123, 108] on button "50%" at bounding box center [125, 109] width 72 height 15
click at [126, 34] on span "Zoom" at bounding box center [116, 37] width 19 height 9
click at [132, 119] on button "100%" at bounding box center [125, 124] width 72 height 15
drag, startPoint x: 128, startPoint y: 30, endPoint x: 131, endPoint y: 42, distance: 12.6
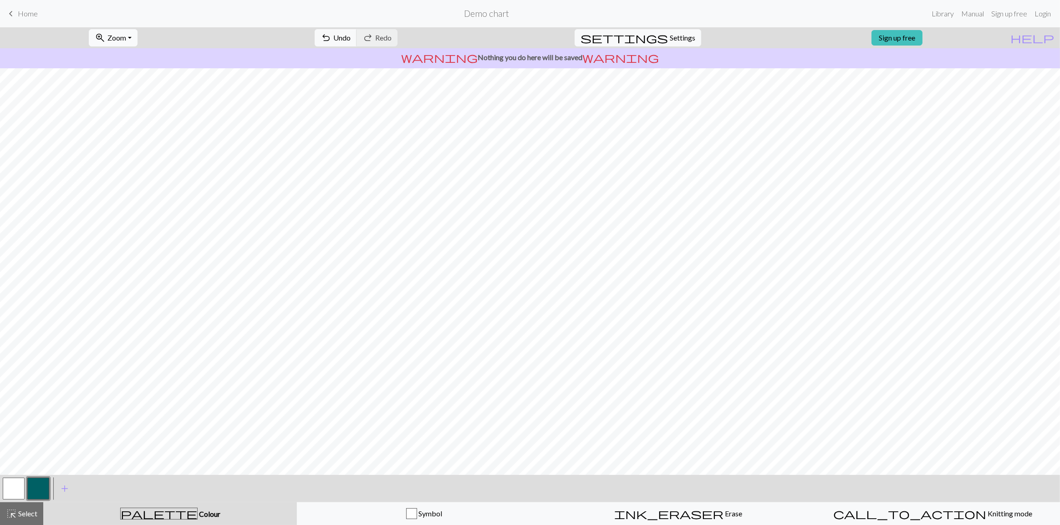
click at [128, 31] on button "zoom_in Zoom Zoom" at bounding box center [113, 37] width 49 height 17
click at [133, 135] on button "150%" at bounding box center [125, 138] width 72 height 15
click at [126, 39] on span "Zoom" at bounding box center [116, 37] width 19 height 9
click at [129, 119] on button "100%" at bounding box center [125, 124] width 72 height 15
